Goal: Task Accomplishment & Management: Use online tool/utility

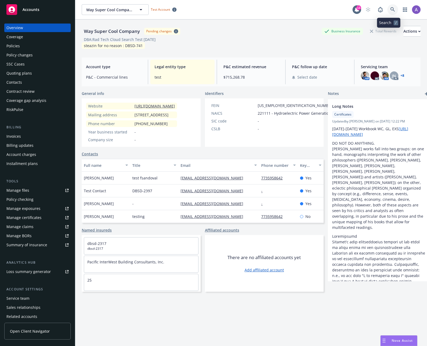
click at [393, 8] on link at bounding box center [392, 9] width 11 height 11
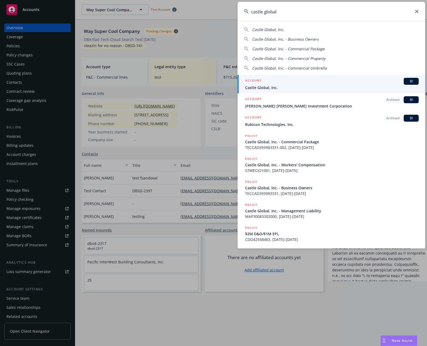
type input "castle global"
click at [315, 78] on div "ACCOUNT BI" at bounding box center [331, 81] width 173 height 7
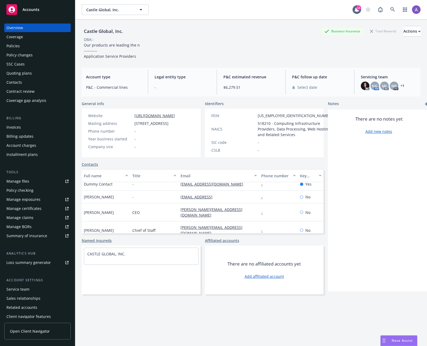
scroll to position [5, 0]
click at [25, 46] on div "Policies" at bounding box center [37, 46] width 62 height 9
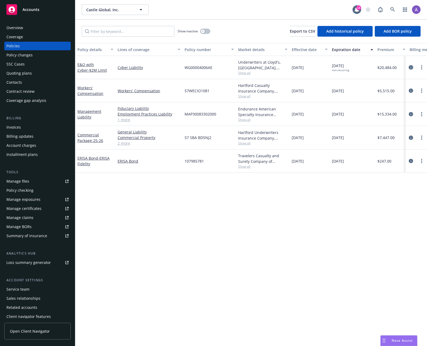
click at [410, 67] on icon "circleInformation" at bounding box center [410, 67] width 4 height 4
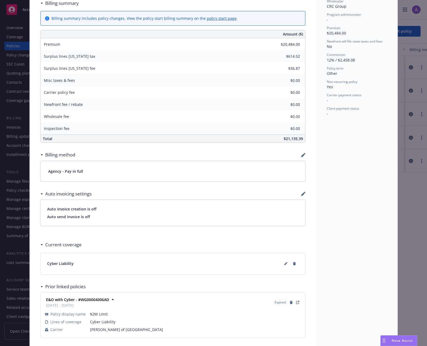
scroll to position [253, 0]
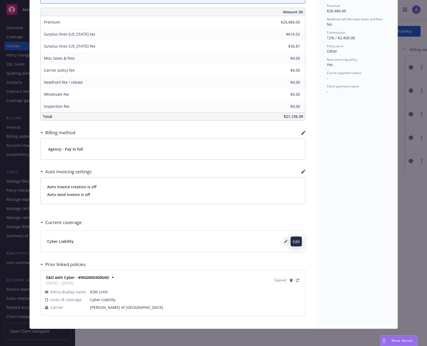
click at [281, 240] on button at bounding box center [285, 241] width 9 height 9
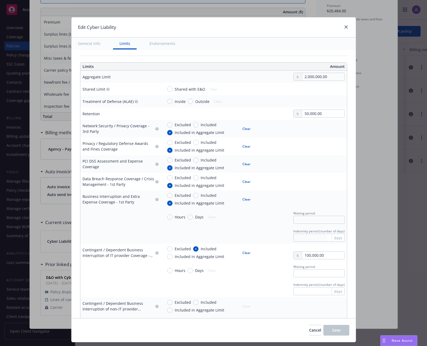
scroll to position [384, 0]
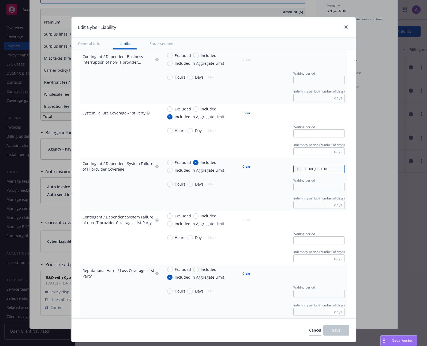
click at [319, 173] on body "Accounts Overview Coverage Policies Policy changes SSC Cases Quoting plans Cont…" at bounding box center [213, 173] width 427 height 346
click at [309, 329] on button "Cancel" at bounding box center [315, 330] width 12 height 11
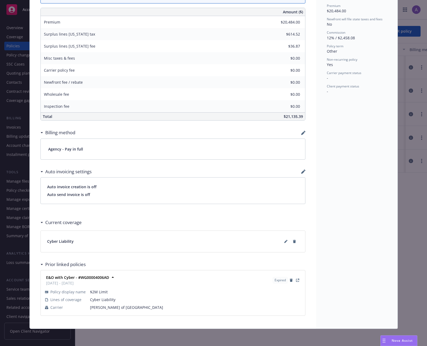
click at [348, 223] on div "Status Not renewing End policy primary reason Policy not renewing End policy se…" at bounding box center [356, 53] width 81 height 551
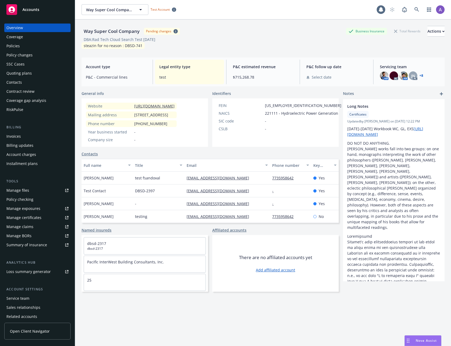
click at [233, 22] on div "Way Super Cool Company Pending changes Business Insurance Total Rewards Actions…" at bounding box center [263, 37] width 363 height 34
click at [412, 7] on link at bounding box center [417, 9] width 11 height 11
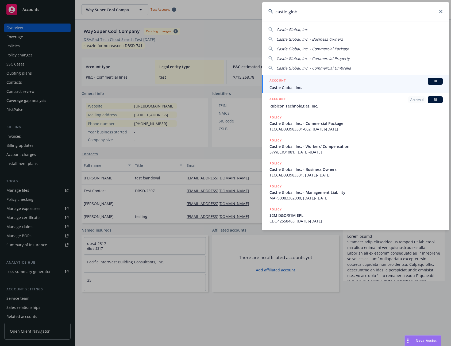
type input "castle glob"
click at [323, 83] on div "ACCOUNT BI" at bounding box center [356, 81] width 173 height 7
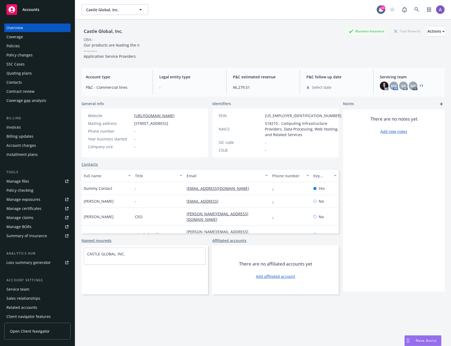
click at [25, 77] on div "Quoting plans" at bounding box center [18, 73] width 25 height 9
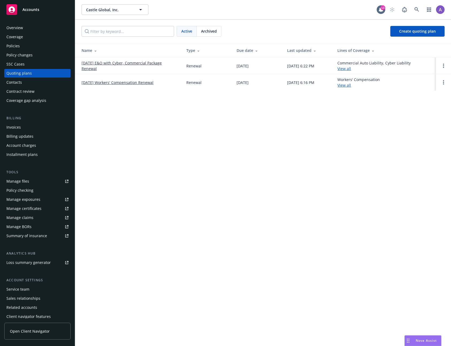
click at [135, 63] on link "[DATE] E&O with Cyber, Commercial Package Renewal" at bounding box center [130, 65] width 96 height 11
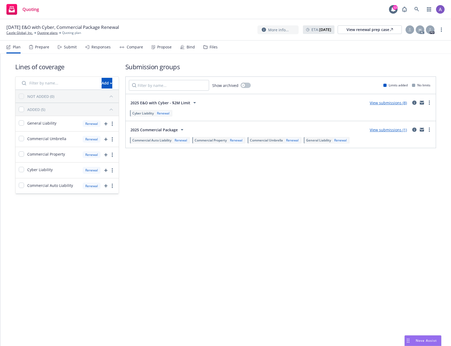
click at [104, 45] on div "Responses" at bounding box center [101, 47] width 19 height 4
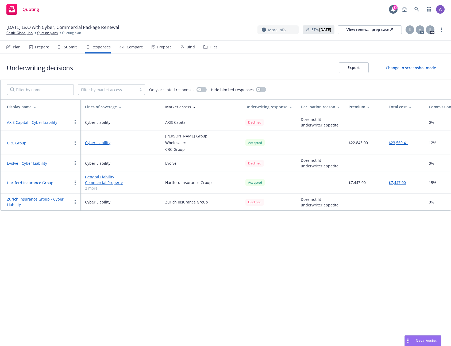
click at [68, 48] on div "Submit" at bounding box center [70, 47] width 13 height 4
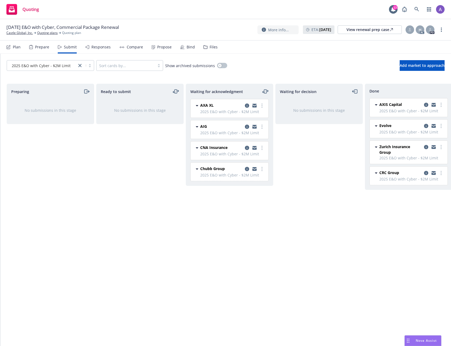
click at [102, 48] on div "Responses" at bounding box center [101, 47] width 19 height 4
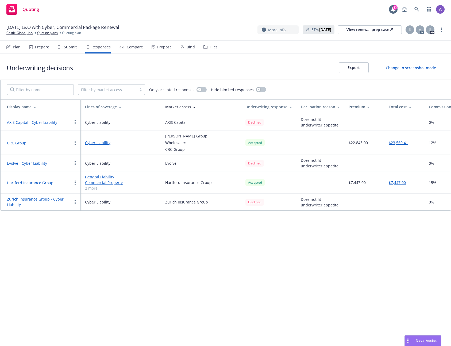
click at [97, 48] on div "Responses" at bounding box center [101, 47] width 19 height 4
click at [77, 46] on div "Plan Prepare Submit Responses Compare Propose Bind Files" at bounding box center [111, 47] width 211 height 13
click at [74, 45] on div "Submit" at bounding box center [70, 47] width 13 height 4
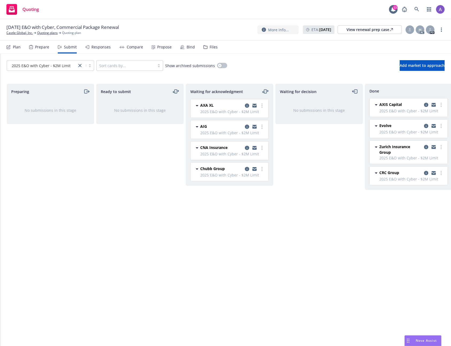
click at [107, 42] on div "Responses" at bounding box center [97, 47] width 25 height 13
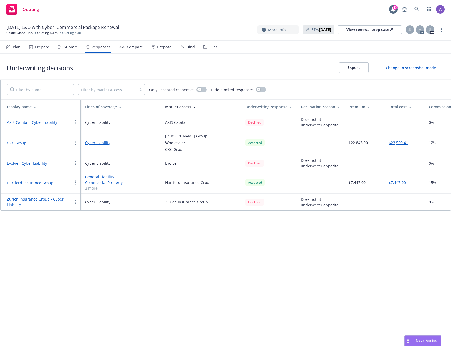
click at [18, 142] on button "CRC Group" at bounding box center [17, 143] width 20 height 6
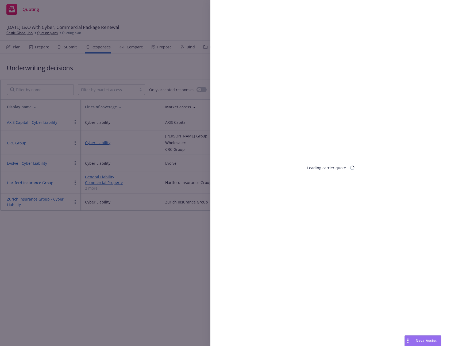
select select "CA"
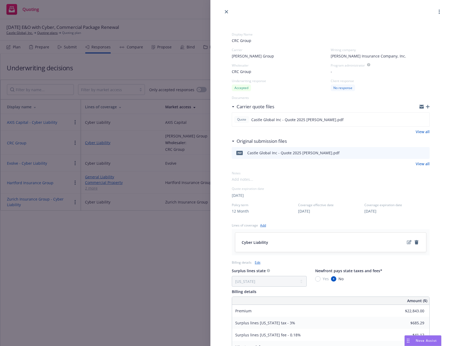
click at [115, 219] on div "Display Name CRC Group Carrier [PERSON_NAME] Group Writing company [PERSON_NAME…" at bounding box center [225, 173] width 451 height 346
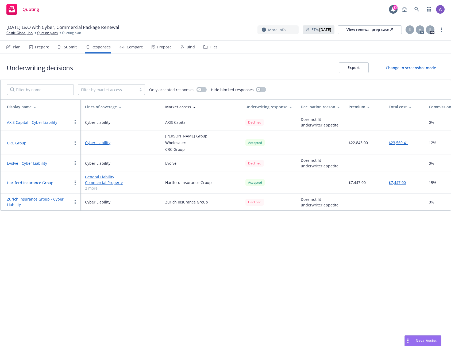
click at [76, 48] on div "Plan Prepare Submit Responses Compare Propose Bind Files" at bounding box center [111, 47] width 211 height 13
click at [74, 46] on div "Submit" at bounding box center [70, 47] width 13 height 4
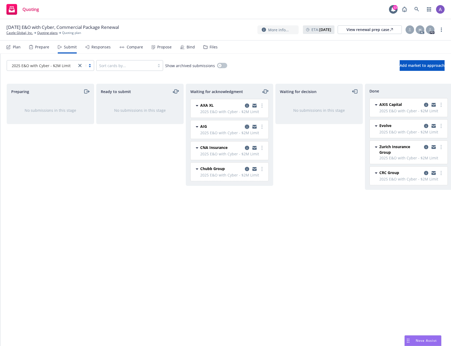
click at [249, 128] on icon "copy logging email" at bounding box center [247, 127] width 4 height 4
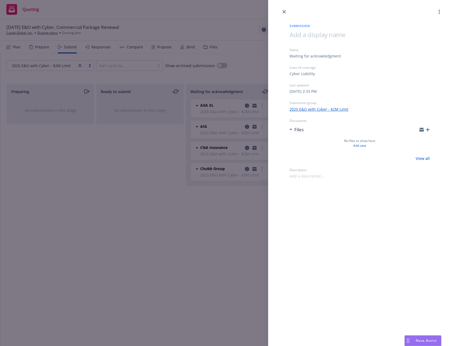
click at [158, 232] on div "Submission Status Waiting for acknowledgment Lines of coverage Cyber Liability …" at bounding box center [225, 173] width 451 height 346
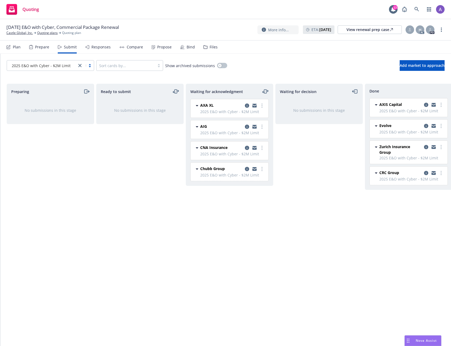
click at [141, 225] on div "Ready to submit No submissions in this stage" at bounding box center [140, 209] width 88 height 251
